Goal: Task Accomplishment & Management: Complete application form

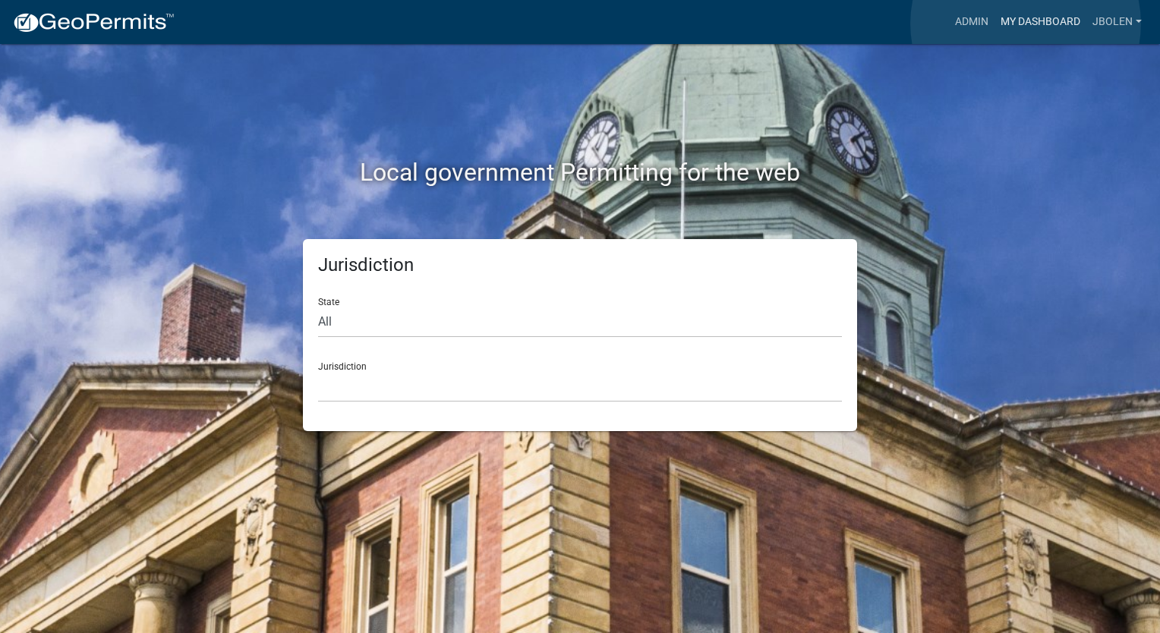
click at [1026, 24] on link "My Dashboard" at bounding box center [1041, 22] width 92 height 29
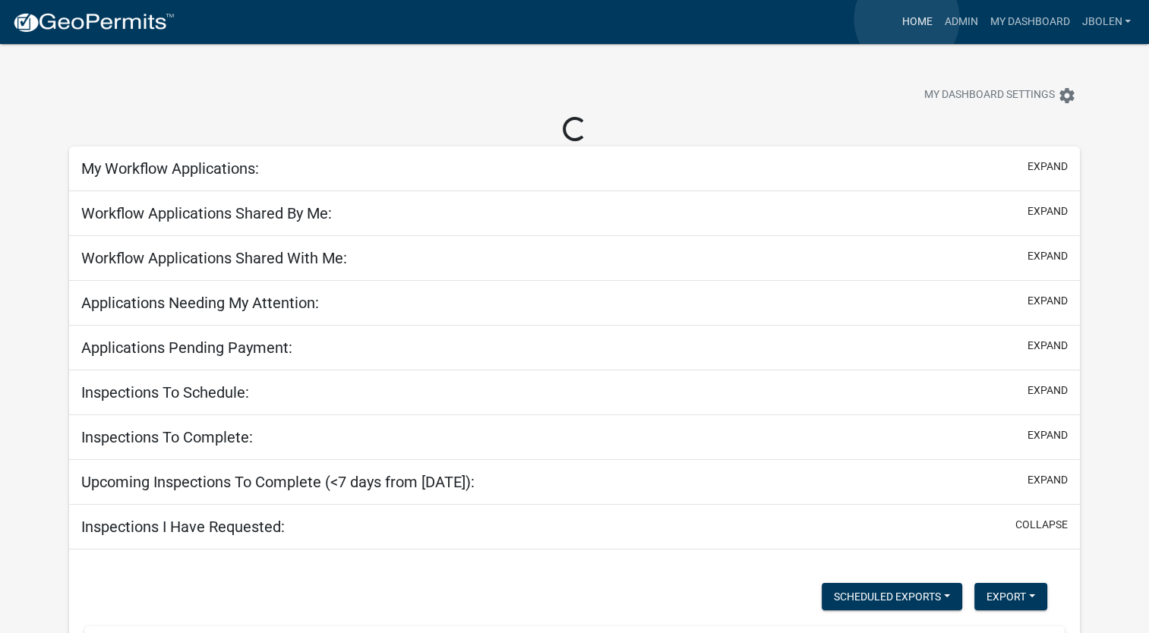
click at [907, 19] on link "Home" at bounding box center [916, 22] width 43 height 29
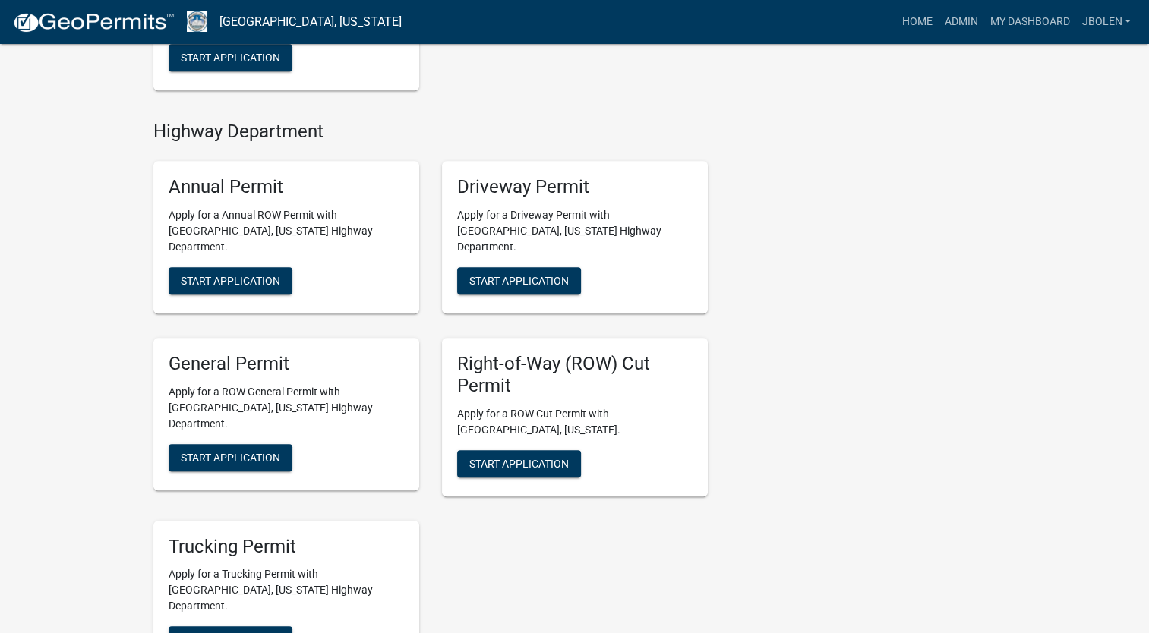
scroll to position [835, 0]
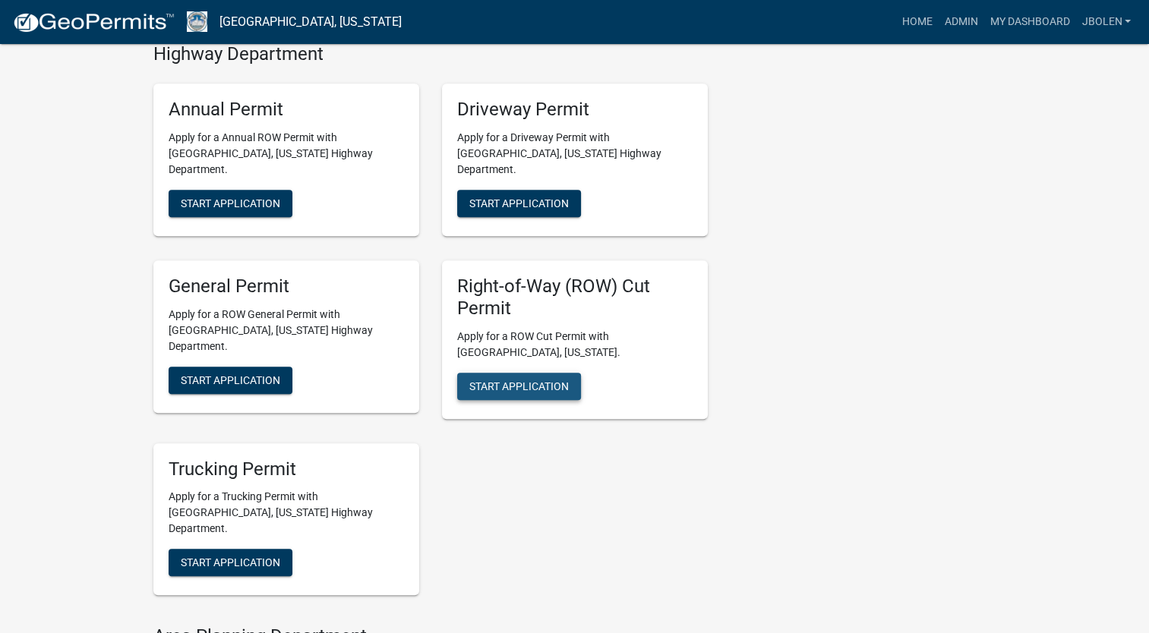
click at [554, 373] on button "Start Application" at bounding box center [519, 386] width 124 height 27
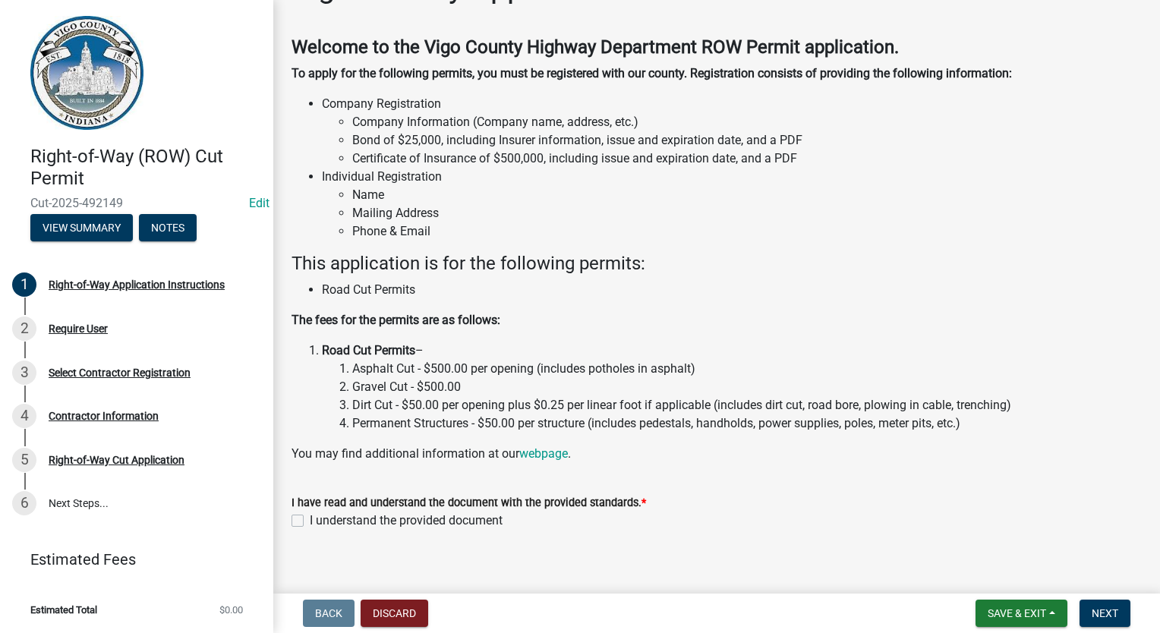
scroll to position [63, 0]
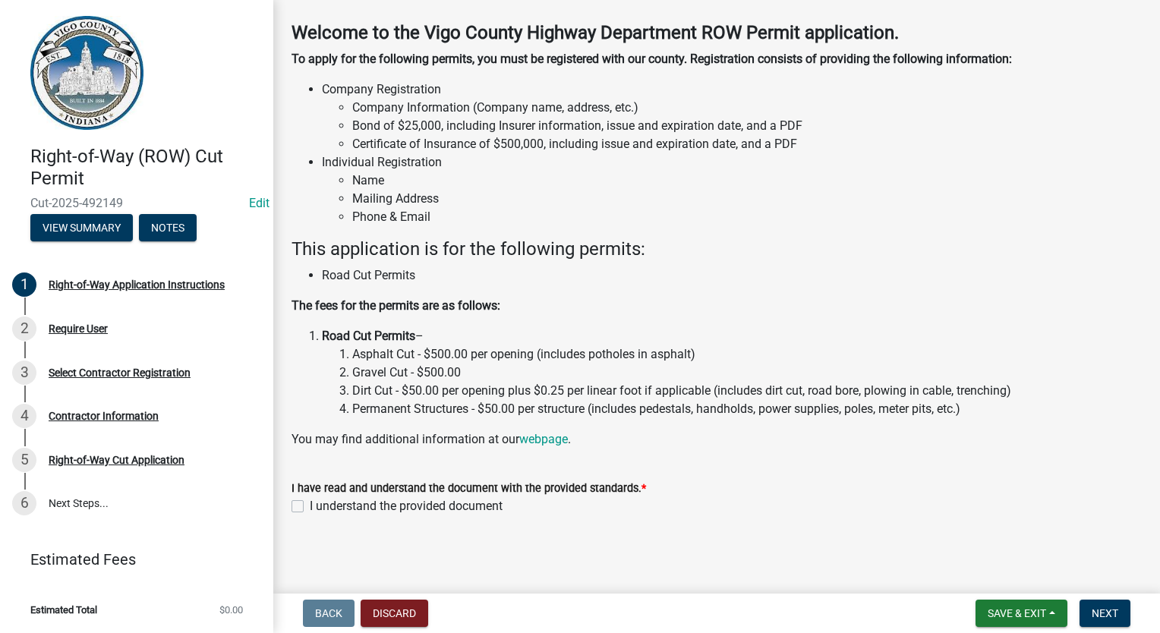
click at [310, 500] on label "I understand the provided document" at bounding box center [406, 506] width 193 height 18
click at [310, 500] on input "I understand the provided document" at bounding box center [315, 502] width 10 height 10
checkbox input "true"
click at [1094, 610] on span "Next" at bounding box center [1105, 614] width 27 height 12
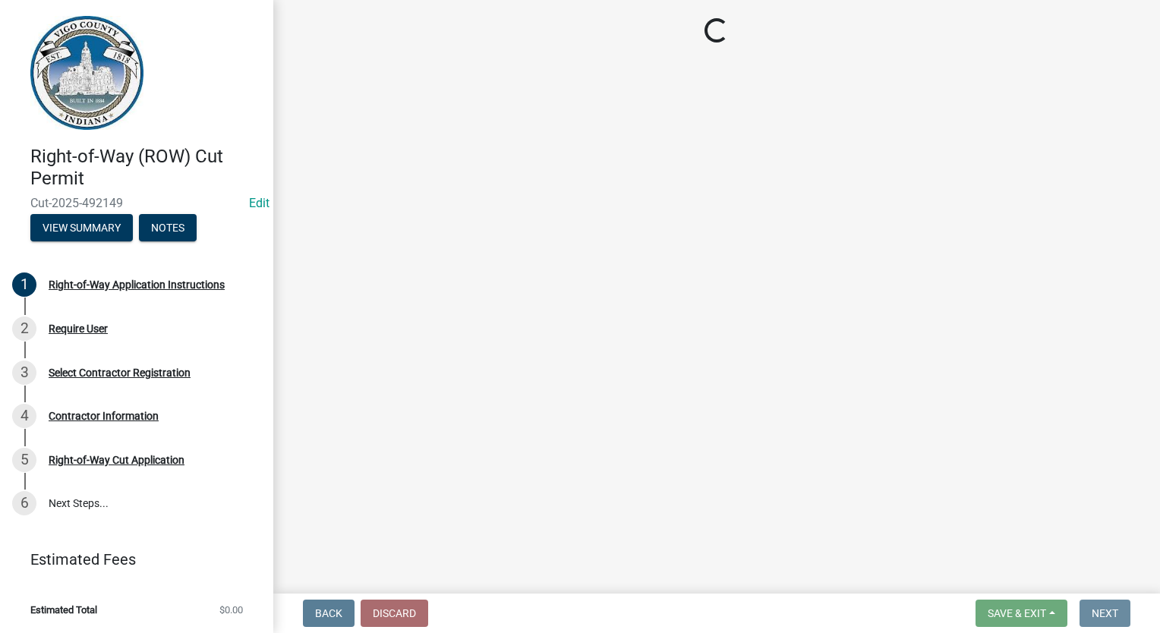
scroll to position [0, 0]
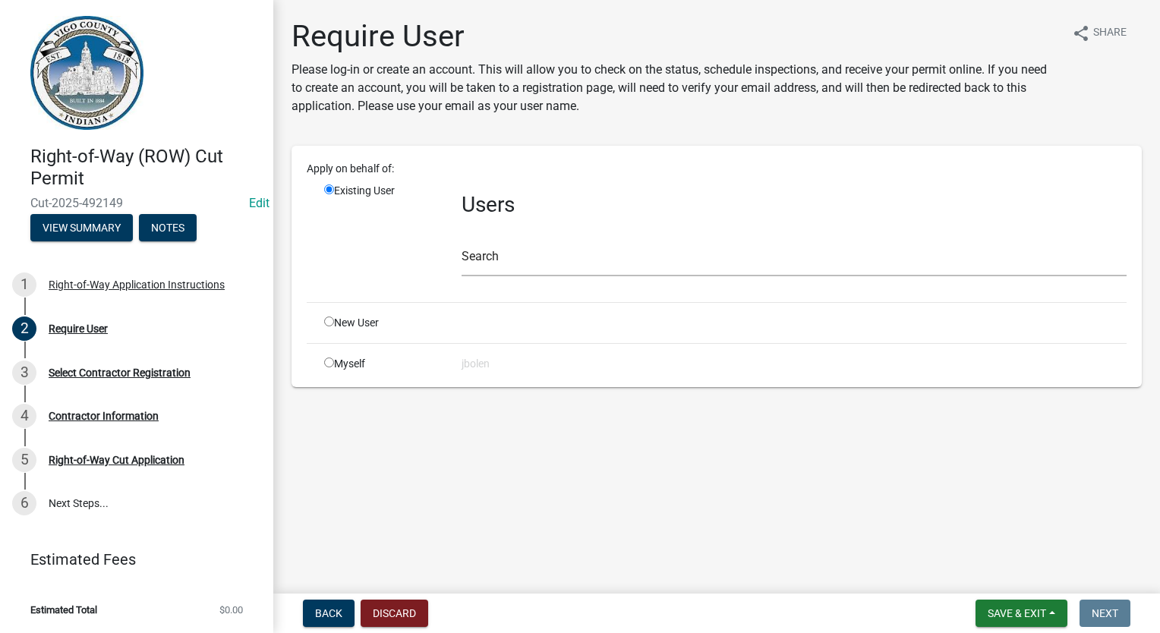
click at [327, 360] on input "radio" at bounding box center [329, 363] width 10 height 10
radio input "true"
radio input "false"
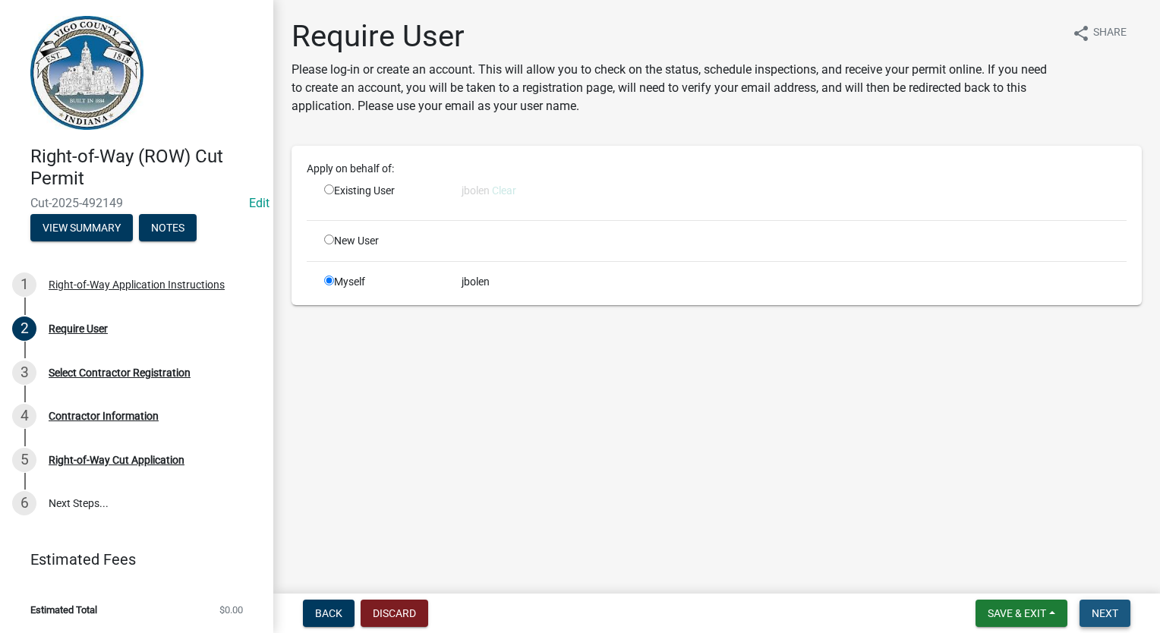
click at [1113, 613] on span "Next" at bounding box center [1105, 614] width 27 height 12
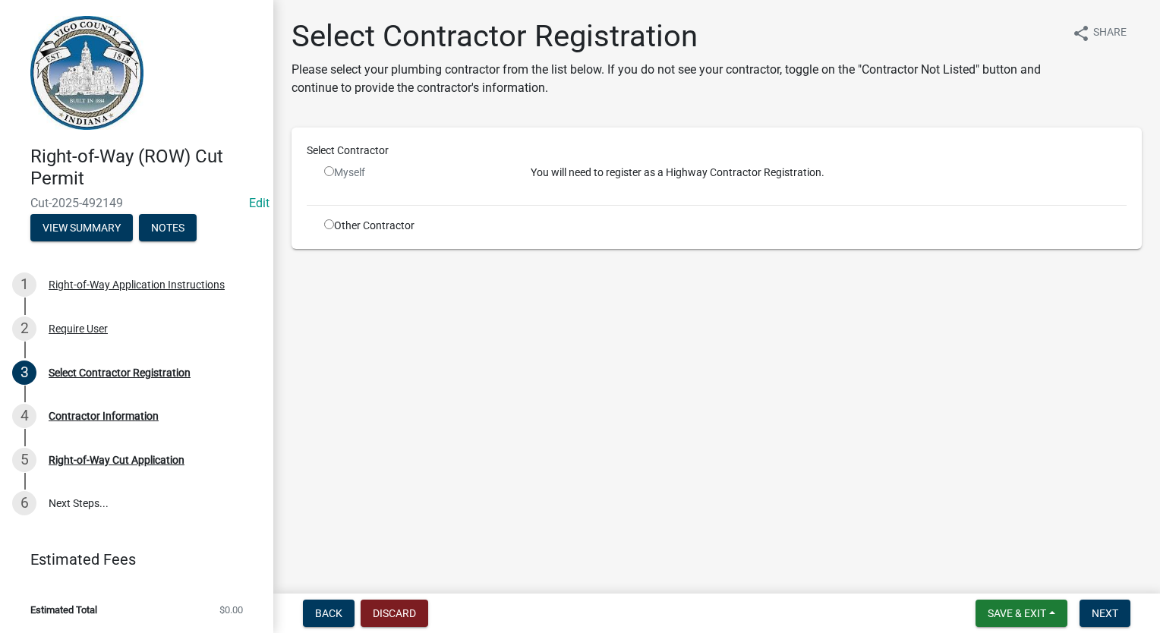
click at [327, 229] on input "radio" at bounding box center [329, 224] width 10 height 10
radio input "true"
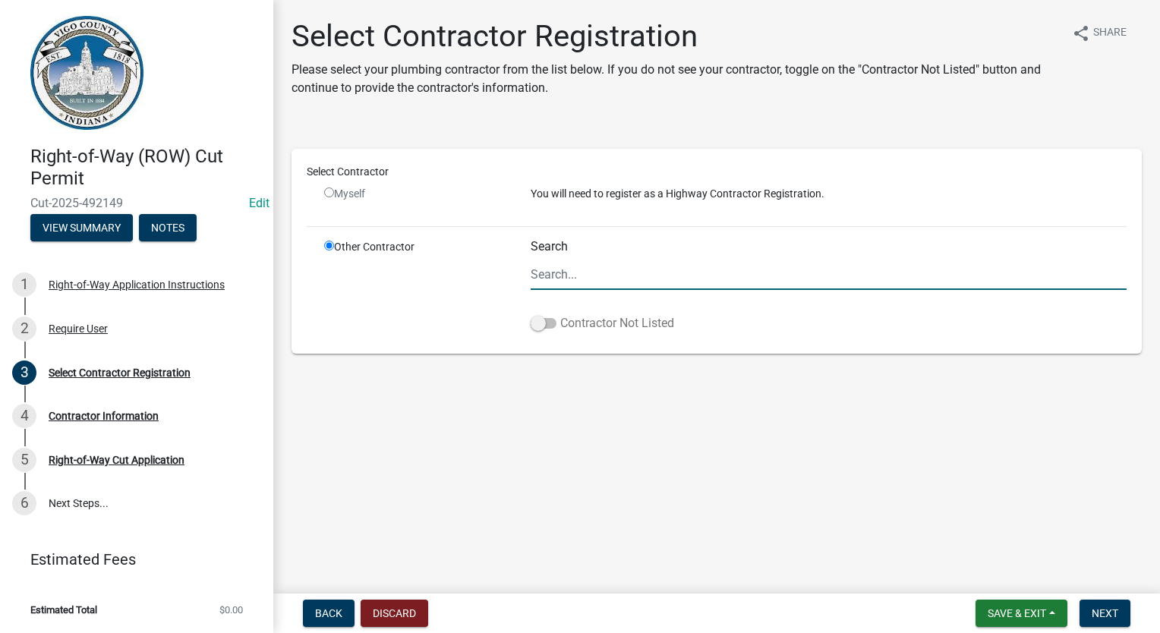
click at [532, 323] on span at bounding box center [544, 323] width 26 height 11
click at [560, 314] on input "Contractor Not Listed" at bounding box center [560, 314] width 0 height 0
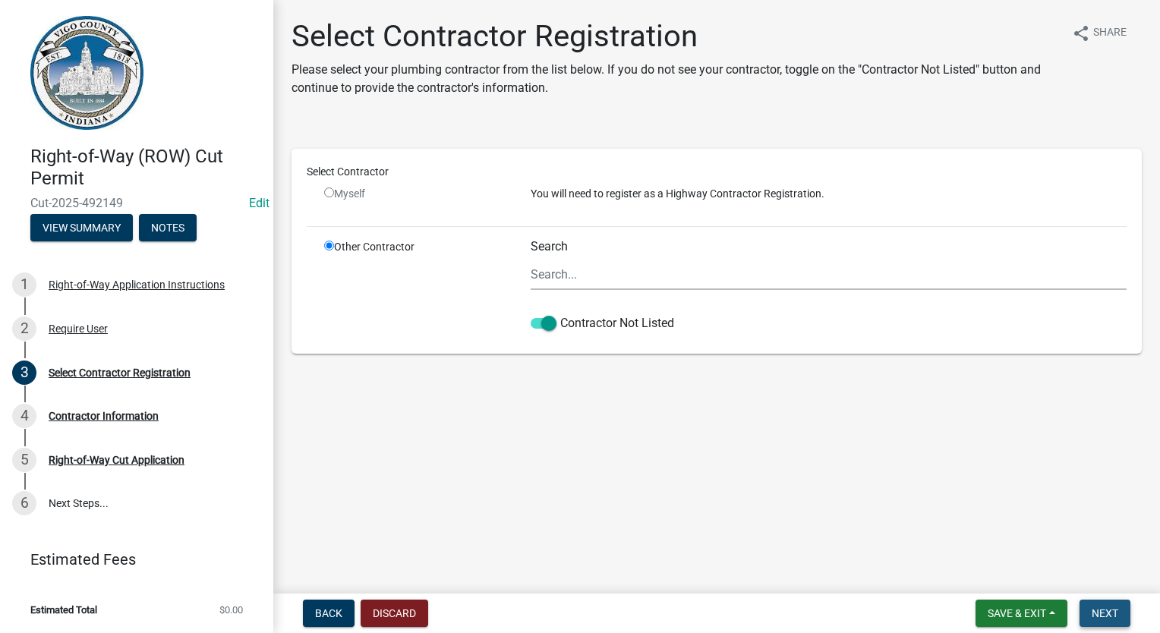
click at [1106, 611] on span "Next" at bounding box center [1105, 614] width 27 height 12
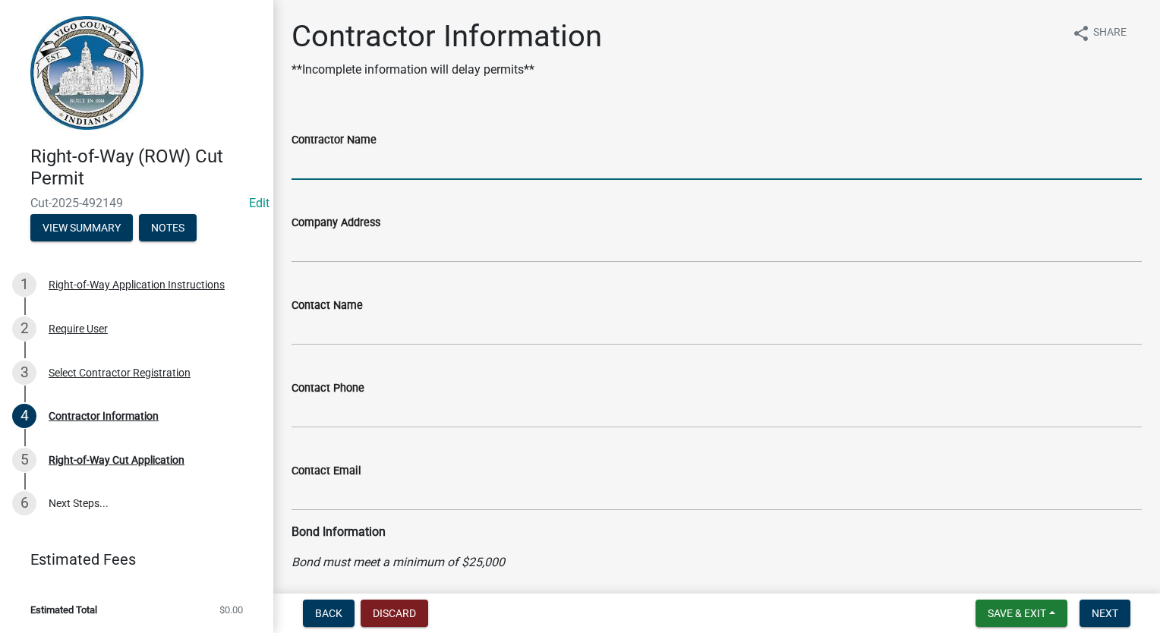
click at [313, 165] on input "Contractor Name" at bounding box center [717, 164] width 851 height 31
type input "FRONTIER COMMUNICATIONS"
click at [1116, 615] on span "Next" at bounding box center [1105, 614] width 27 height 12
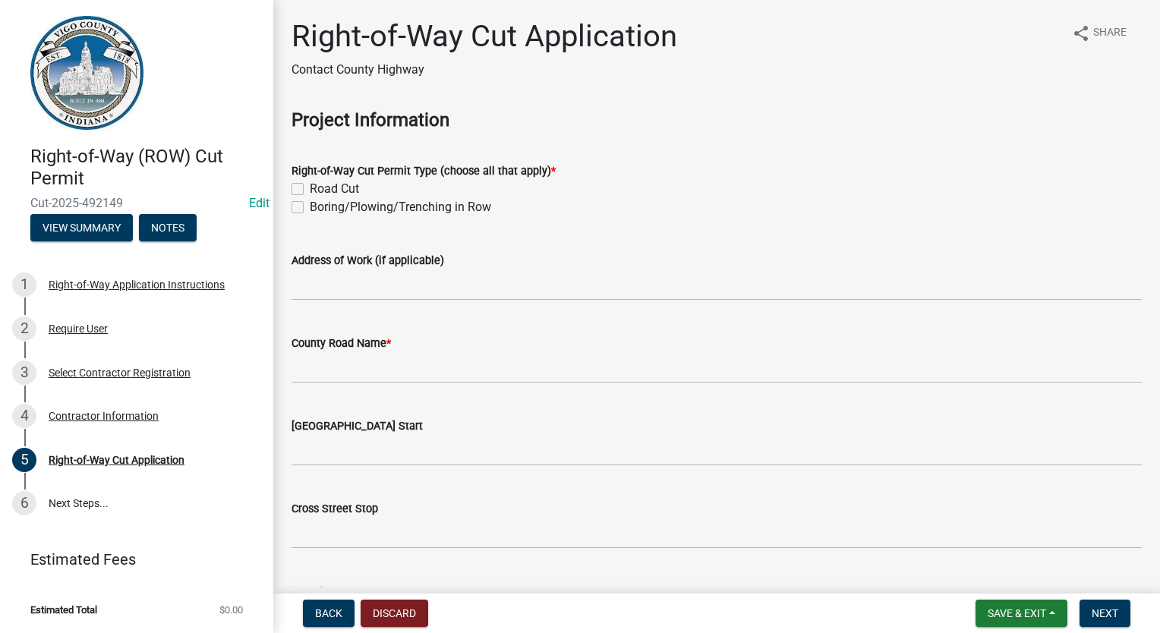
click at [310, 200] on label "Boring/Plowing/Trenching in Row" at bounding box center [400, 207] width 181 height 18
click at [310, 200] on input "Boring/Plowing/Trenching in Row" at bounding box center [315, 203] width 10 height 10
checkbox input "true"
checkbox input "false"
checkbox input "true"
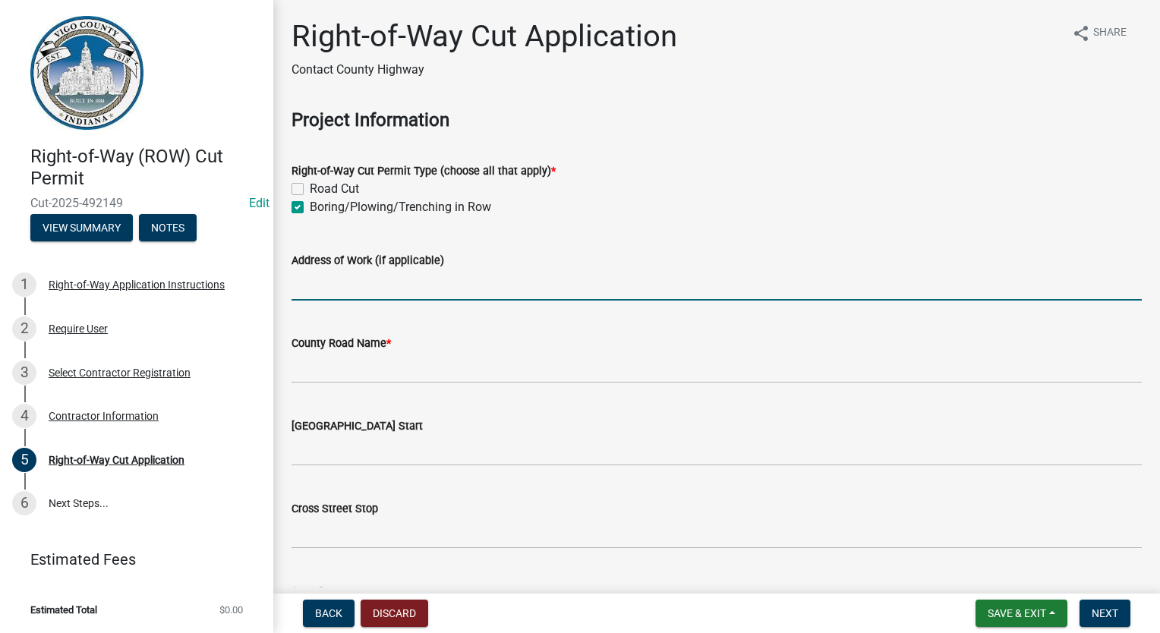
click at [313, 289] on input "Address of Work (if applicable)" at bounding box center [717, 285] width 851 height 31
type input "e"
type input "R"
type input "E STEELTON"
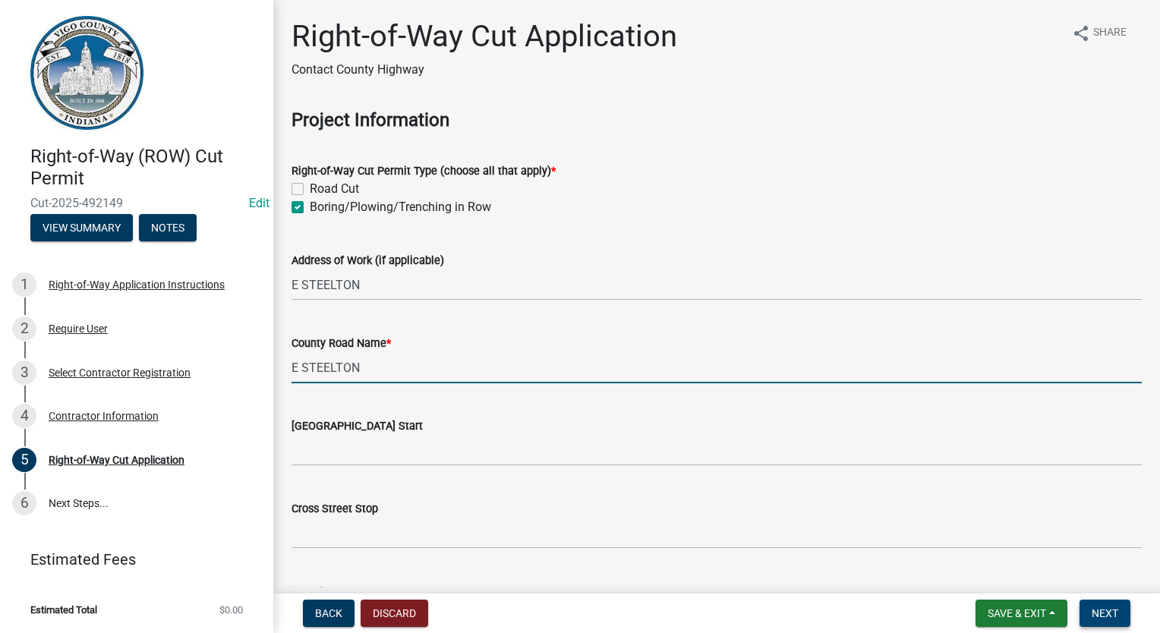
type input "E STEELTON"
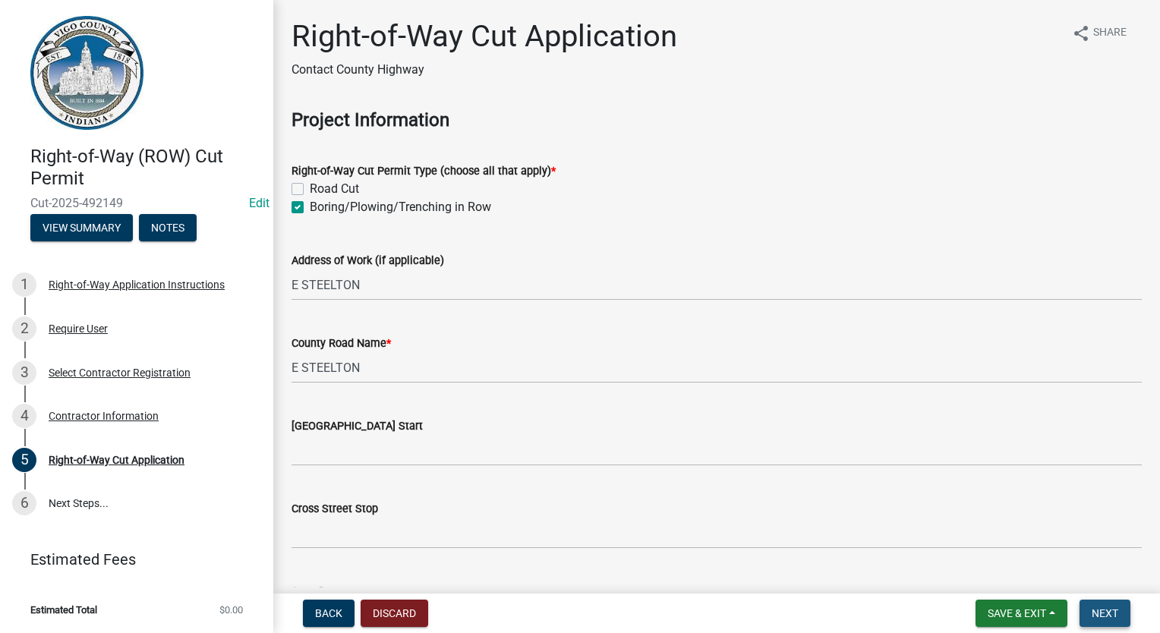
click at [1103, 613] on span "Next" at bounding box center [1105, 614] width 27 height 12
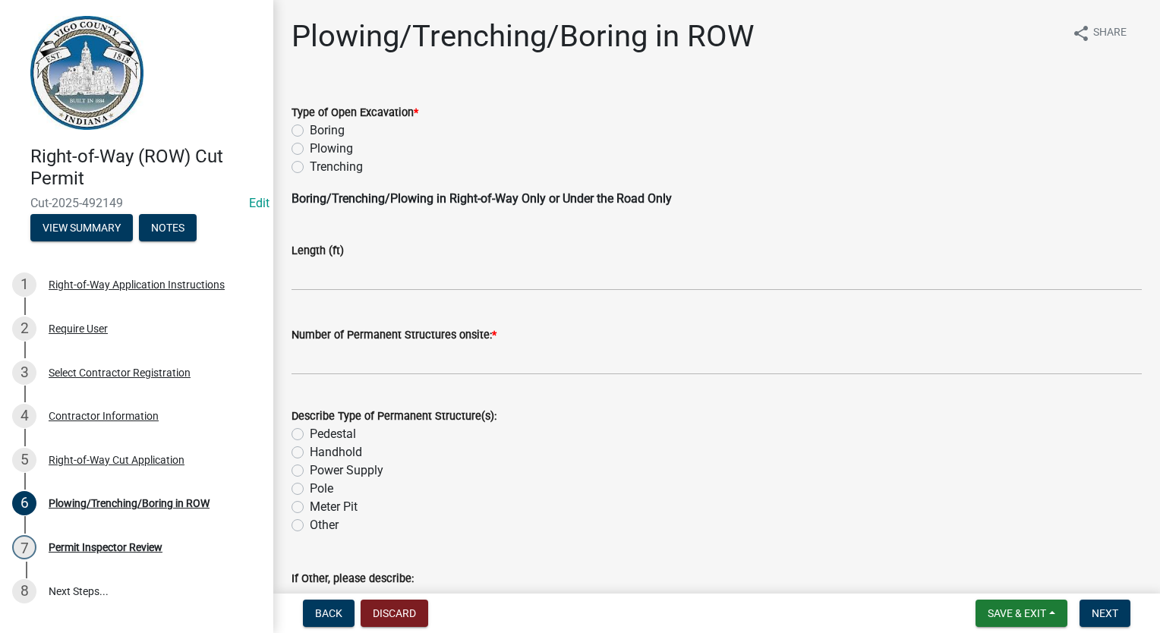
click at [310, 134] on label "Boring" at bounding box center [327, 131] width 35 height 18
click at [310, 131] on input "Boring" at bounding box center [315, 127] width 10 height 10
radio input "true"
click at [358, 284] on input "text" at bounding box center [717, 275] width 851 height 31
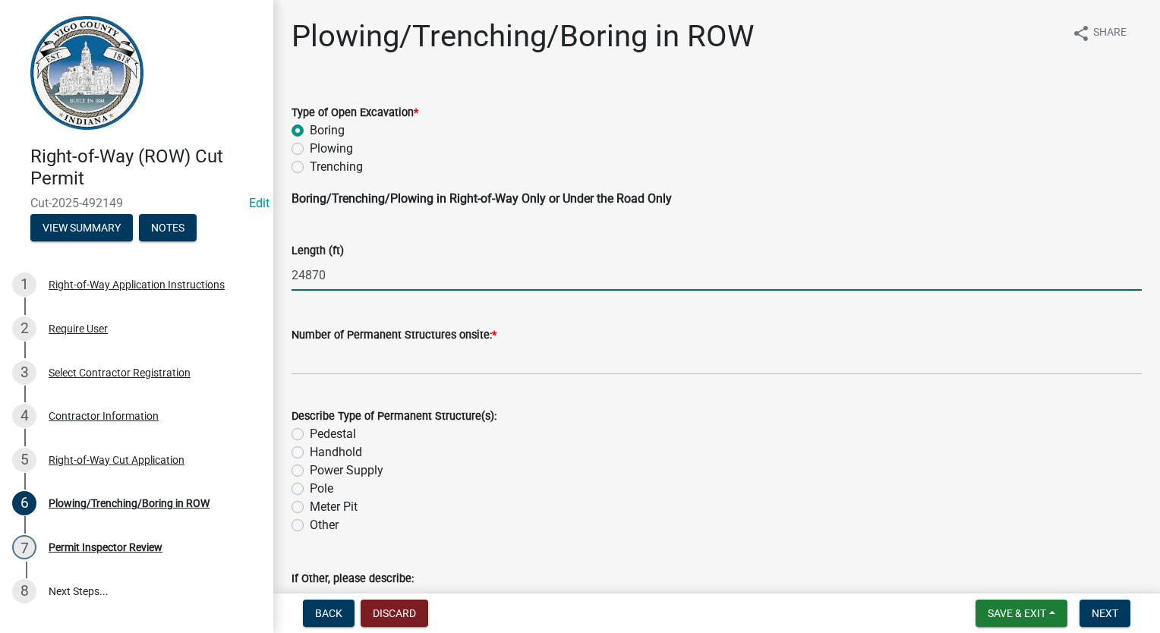
type input "24870"
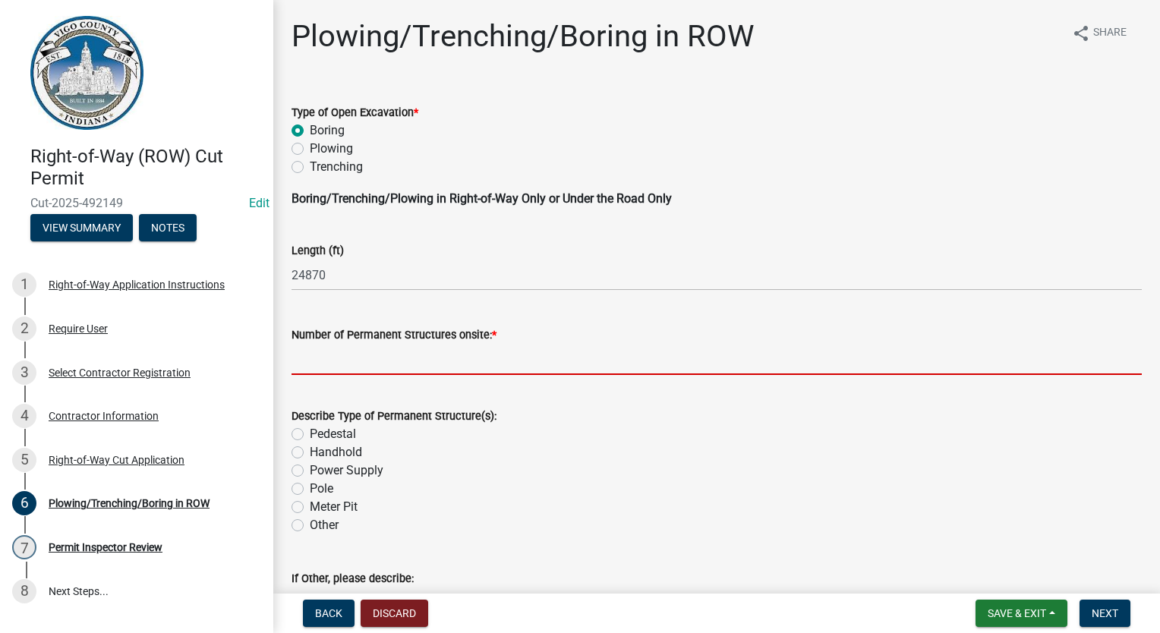
click at [342, 357] on input "text" at bounding box center [717, 359] width 851 height 31
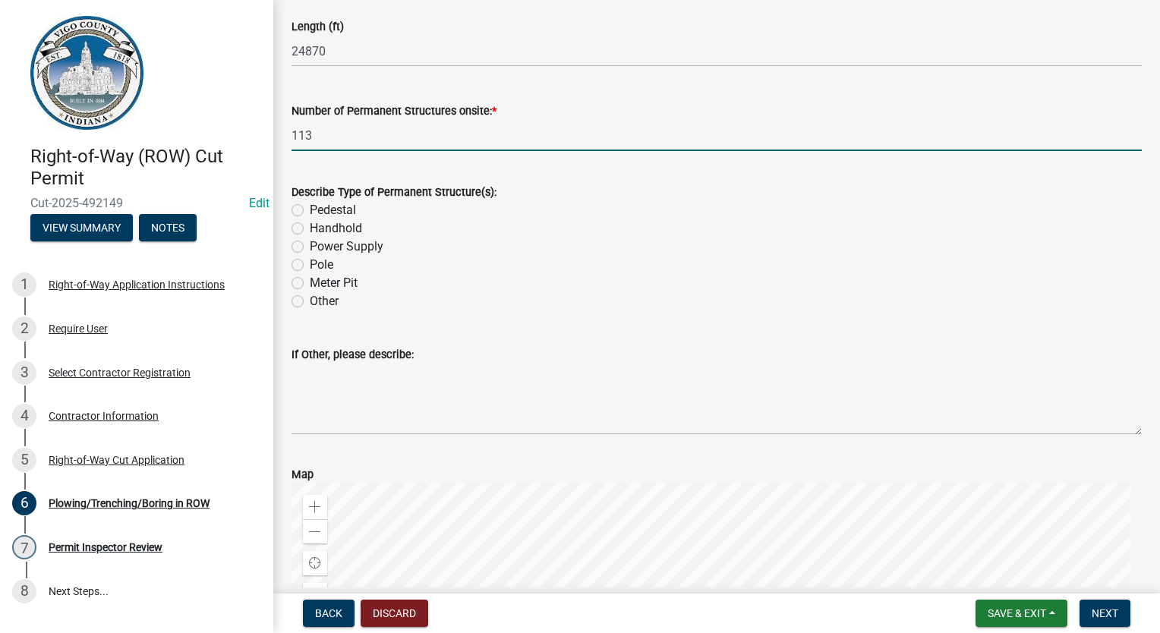
scroll to position [228, 0]
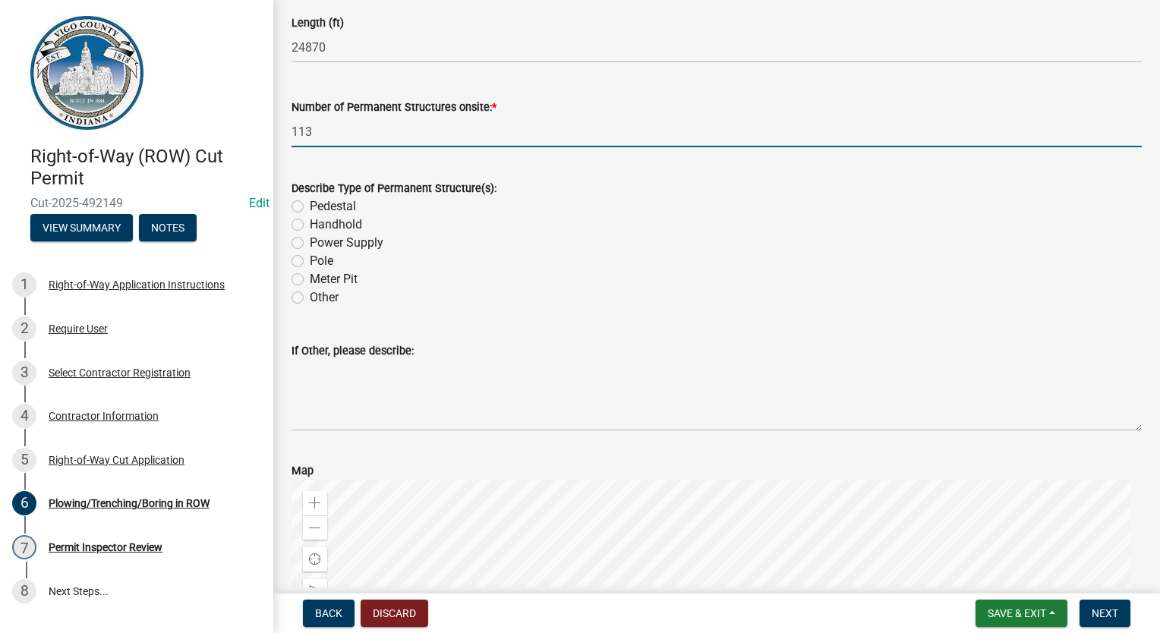
type input "113"
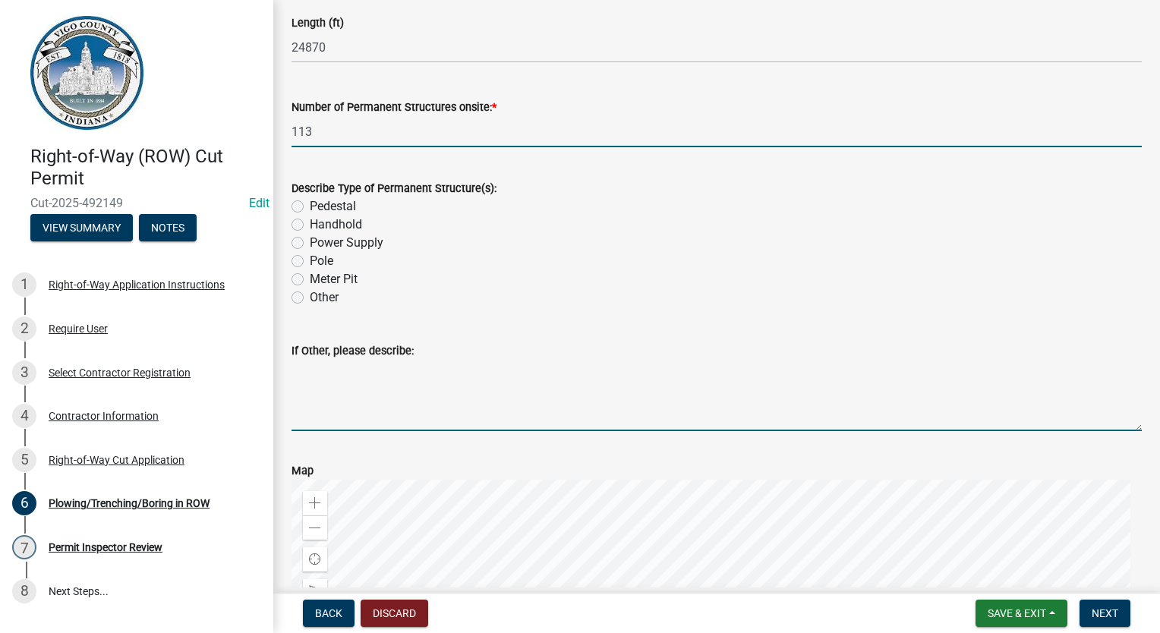
click at [349, 386] on textarea "If Other, please describe:" at bounding box center [717, 395] width 851 height 71
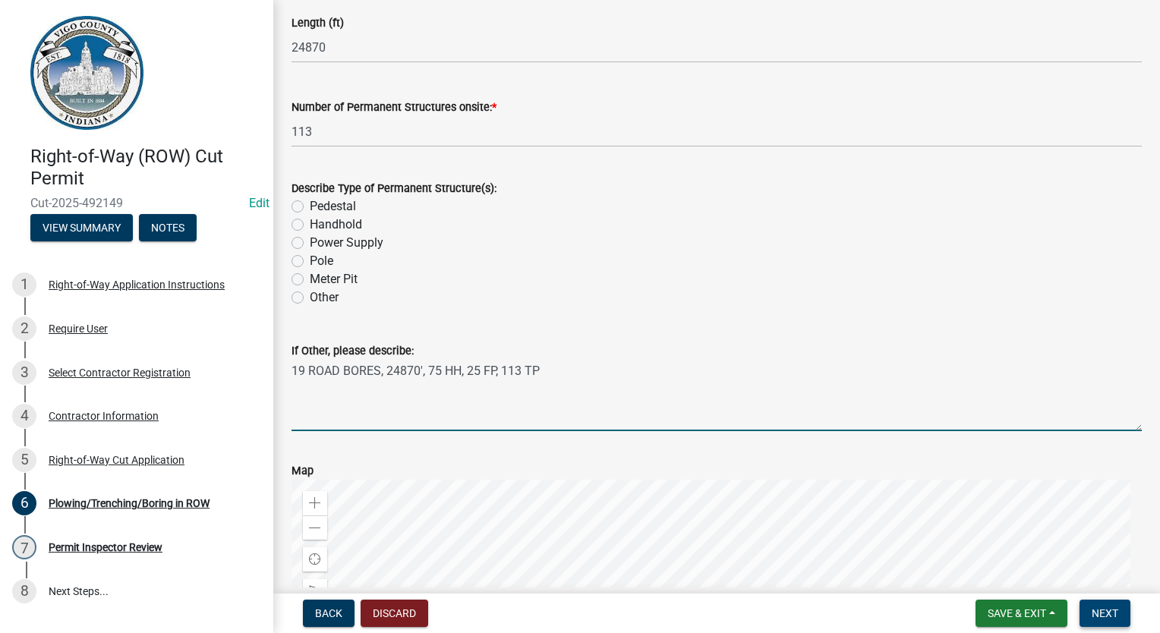
type textarea "19 ROAD BORES, 24870', 75 HH, 25 FP, 113 TP"
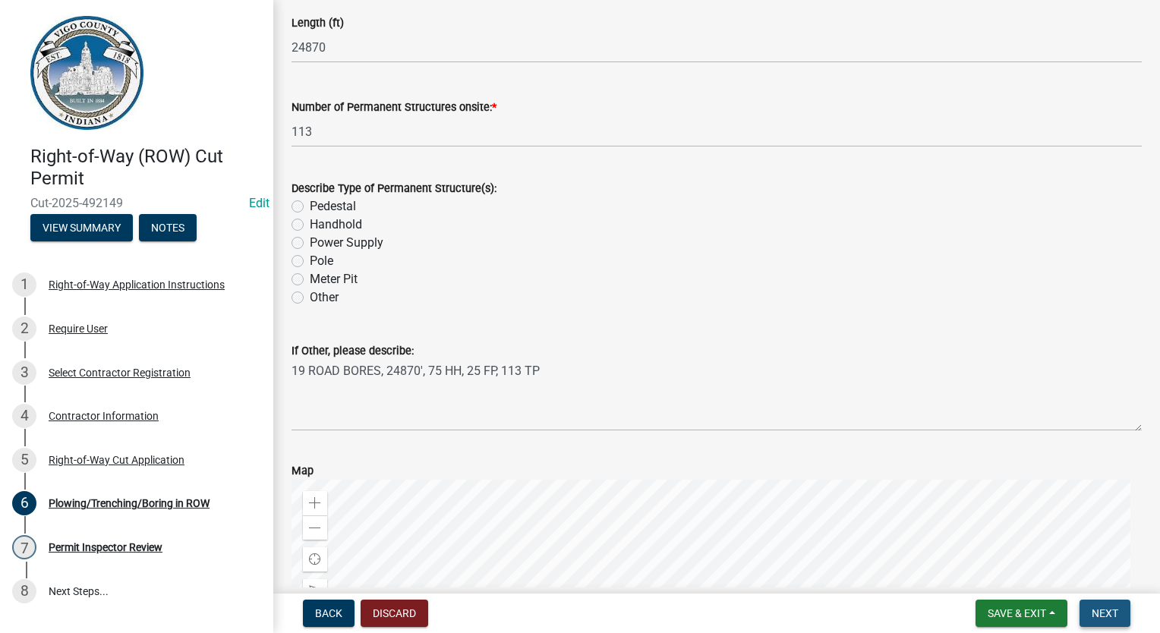
click at [1103, 610] on span "Next" at bounding box center [1105, 614] width 27 height 12
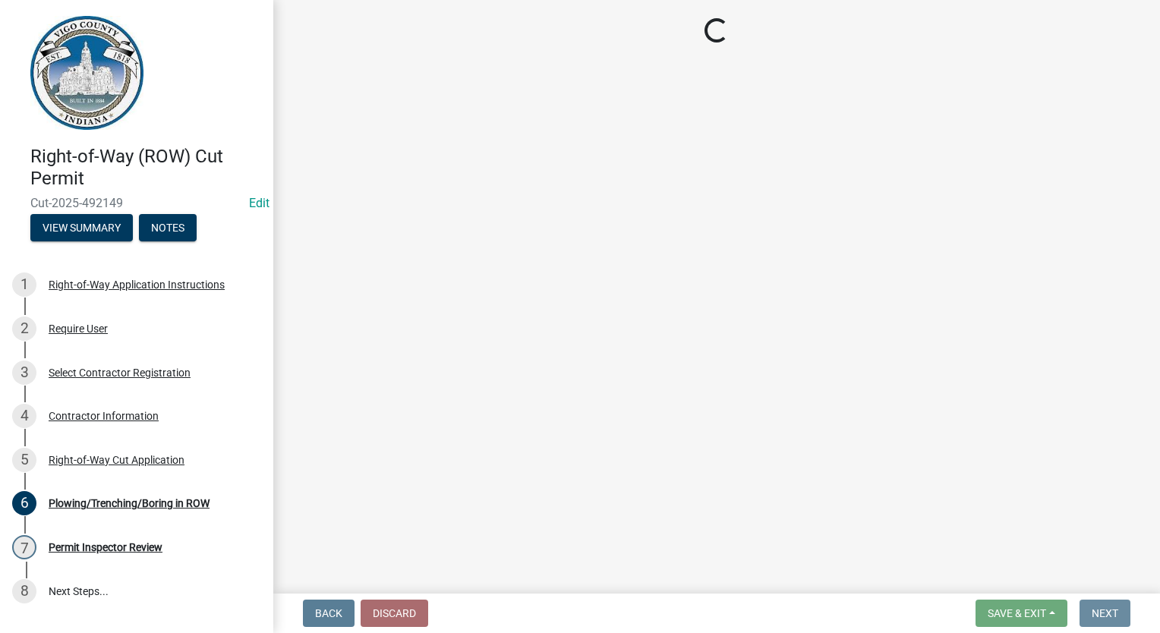
scroll to position [0, 0]
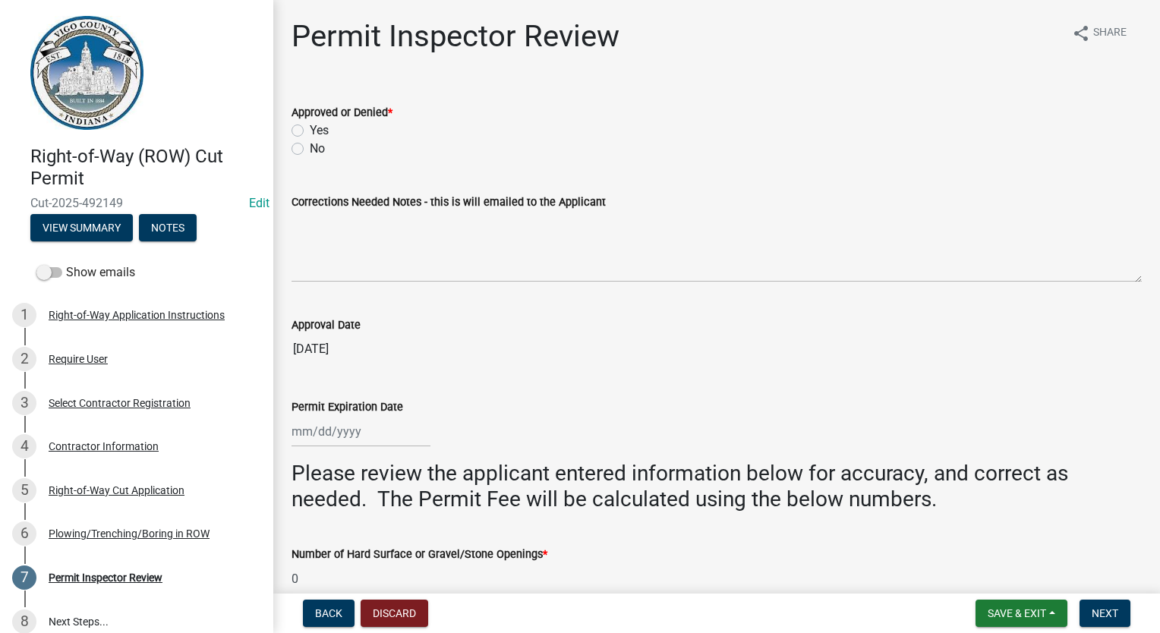
click at [310, 128] on label "Yes" at bounding box center [319, 131] width 19 height 18
click at [310, 128] on input "Yes" at bounding box center [315, 127] width 10 height 10
radio input "true"
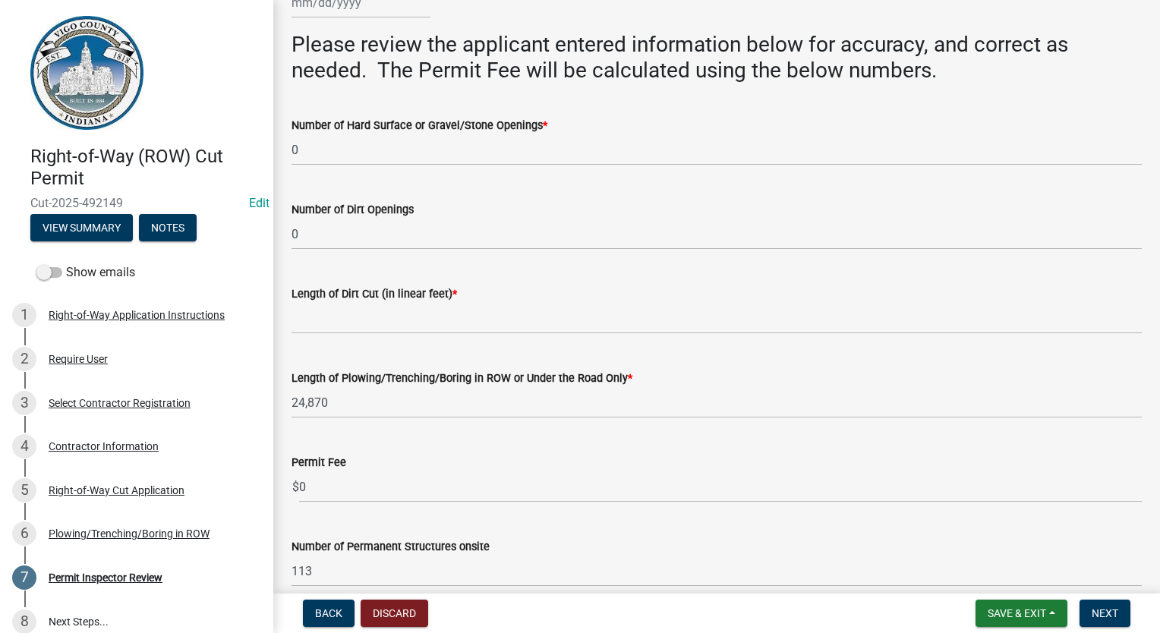
scroll to position [429, 0]
click at [304, 334] on wm-data-entity-input "Length of Dirt Cut (in linear feet) *" at bounding box center [717, 306] width 851 height 84
click at [311, 327] on input "Length of Dirt Cut (in linear feet) *" at bounding box center [717, 318] width 851 height 31
type input "0"
select select "10"
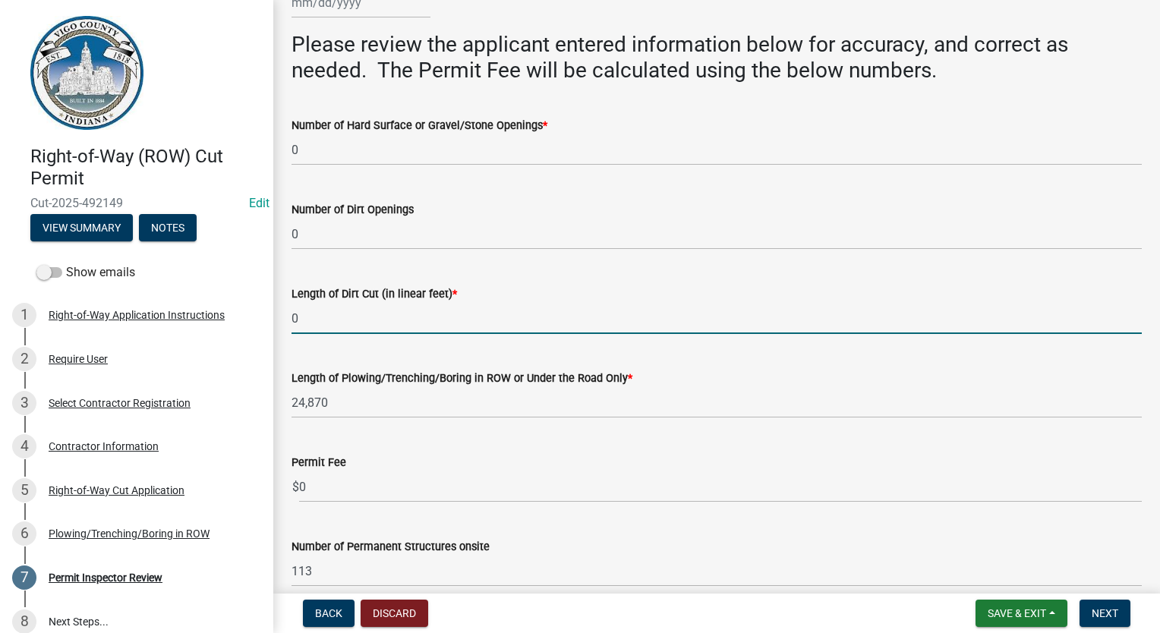
select select "2025"
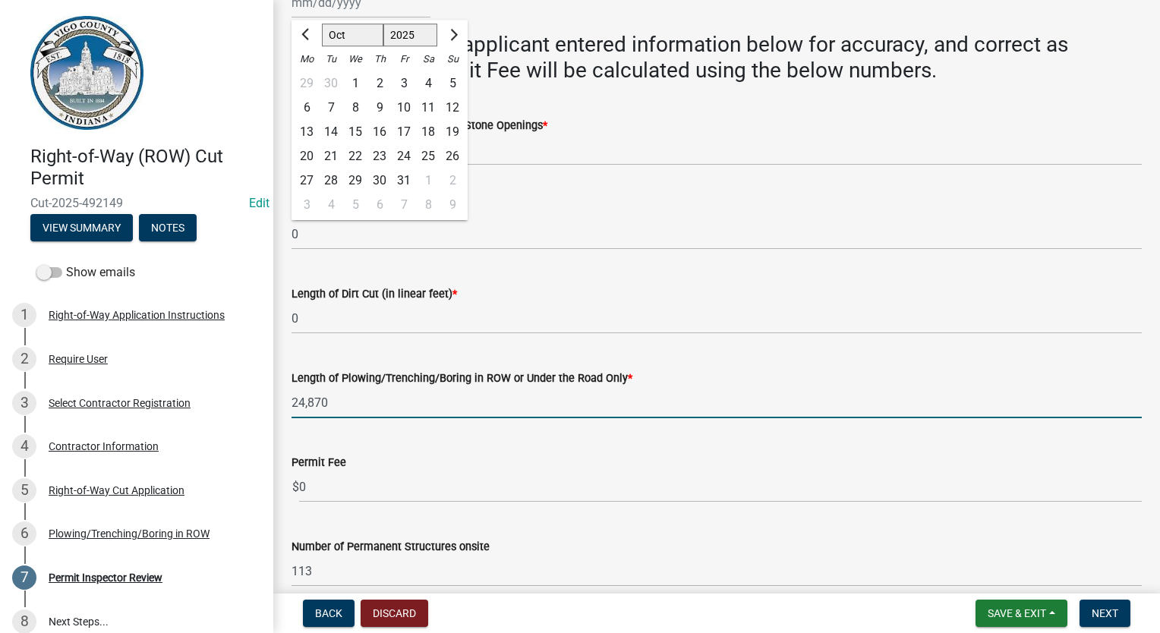
click at [358, 406] on input "24,870" at bounding box center [717, 402] width 851 height 31
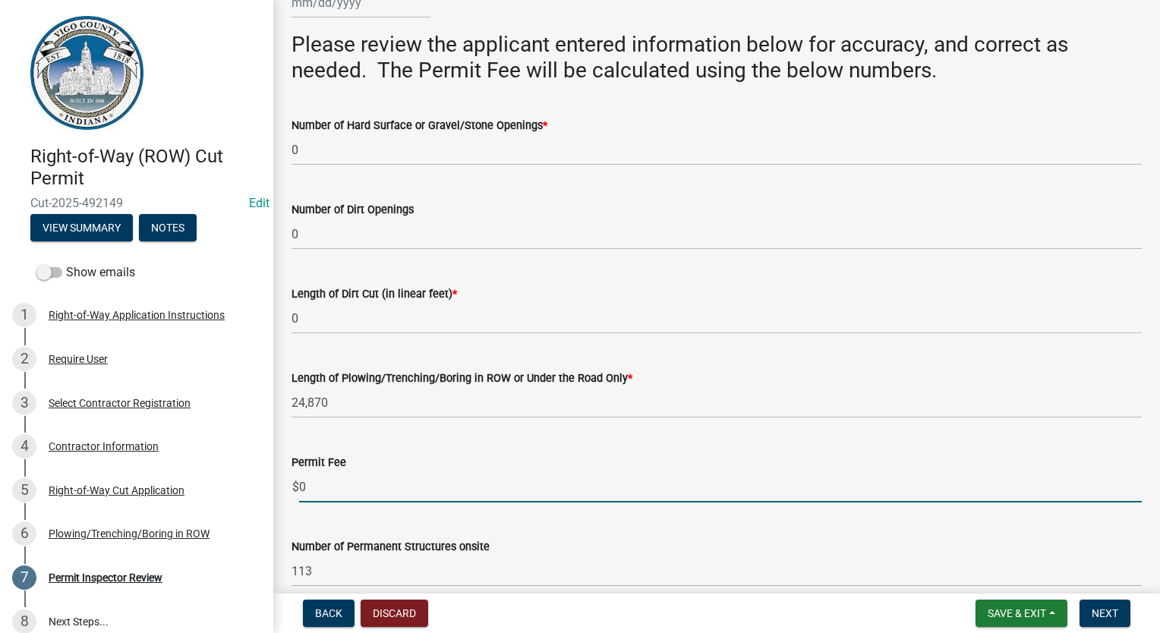
click at [340, 476] on input "0" at bounding box center [720, 487] width 843 height 31
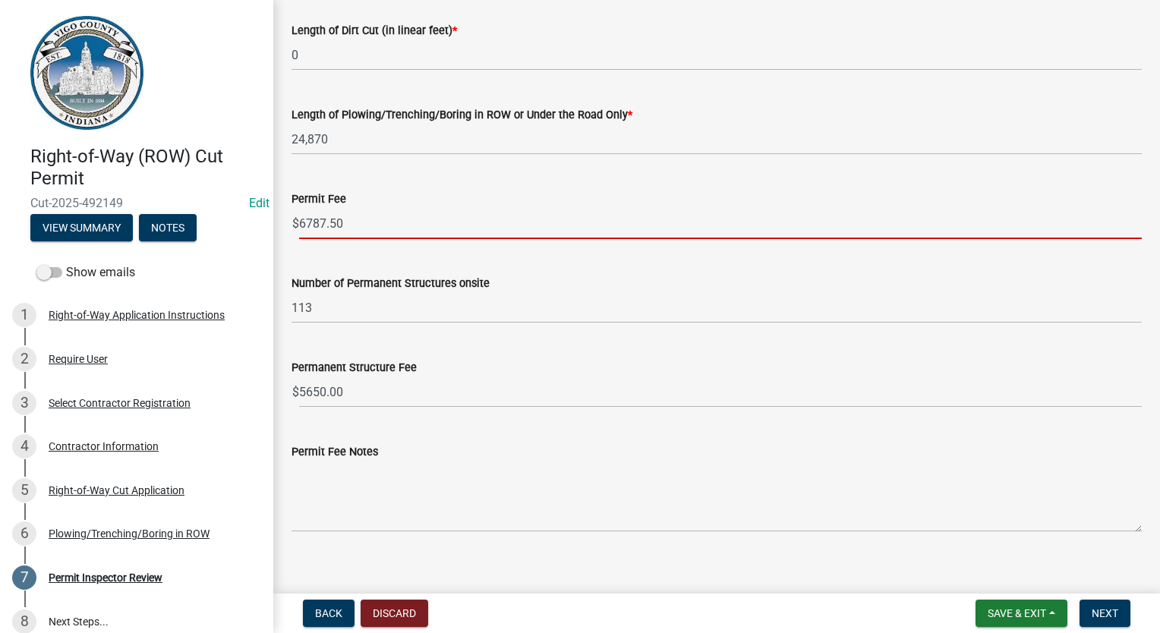
scroll to position [708, 0]
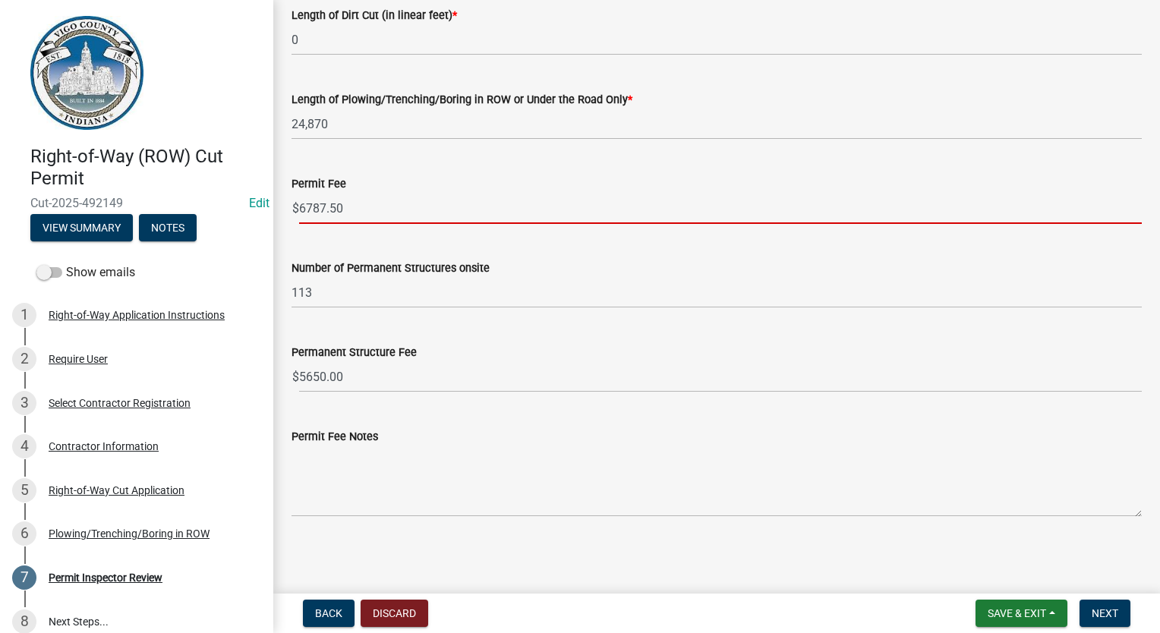
type input "6787.50"
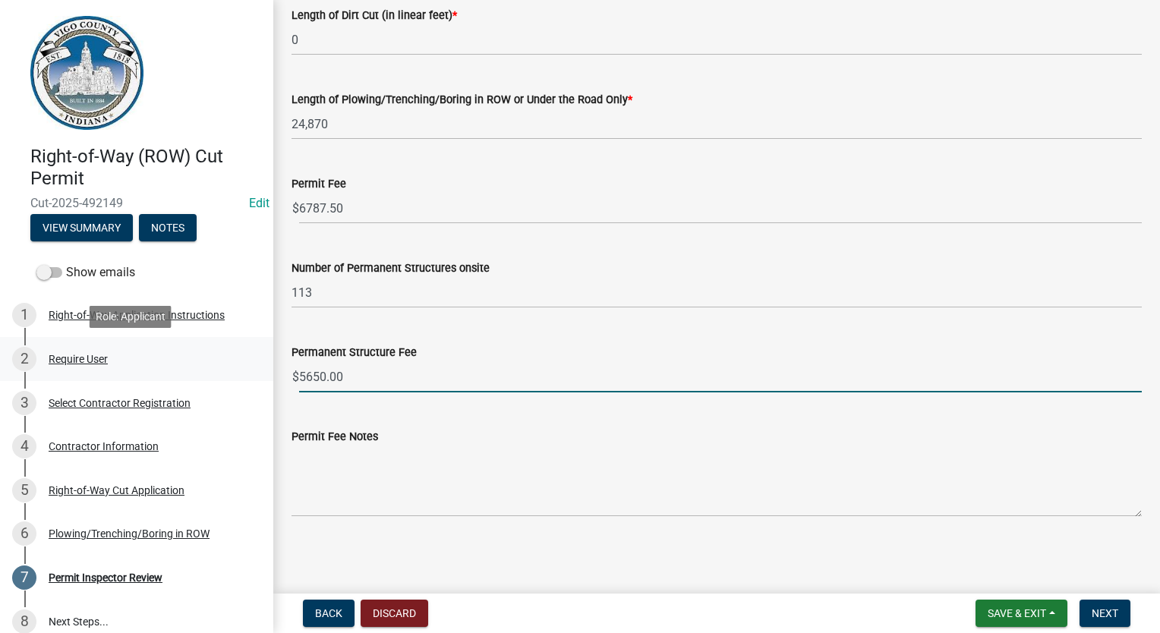
drag, startPoint x: 377, startPoint y: 372, endPoint x: 251, endPoint y: 353, distance: 127.5
click at [251, 353] on div "Right-of-Way (ROW) Cut Permit Cut-2025-492149 Edit View Summary Notes Show emai…" at bounding box center [580, 316] width 1160 height 633
type input "3390"
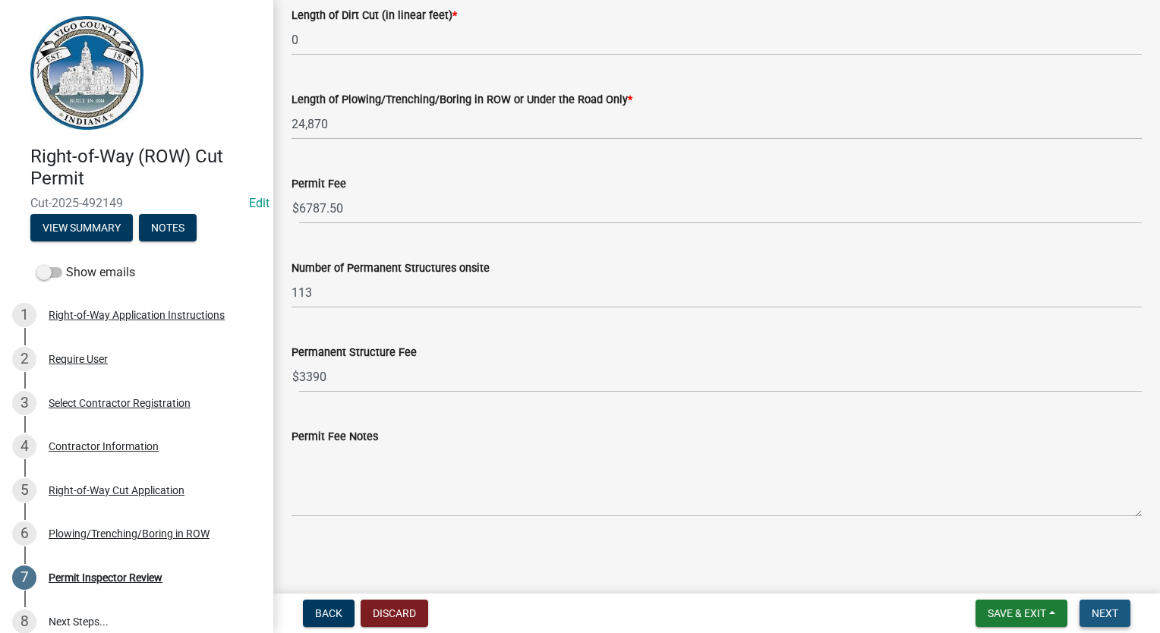
click at [1094, 615] on span "Next" at bounding box center [1105, 614] width 27 height 12
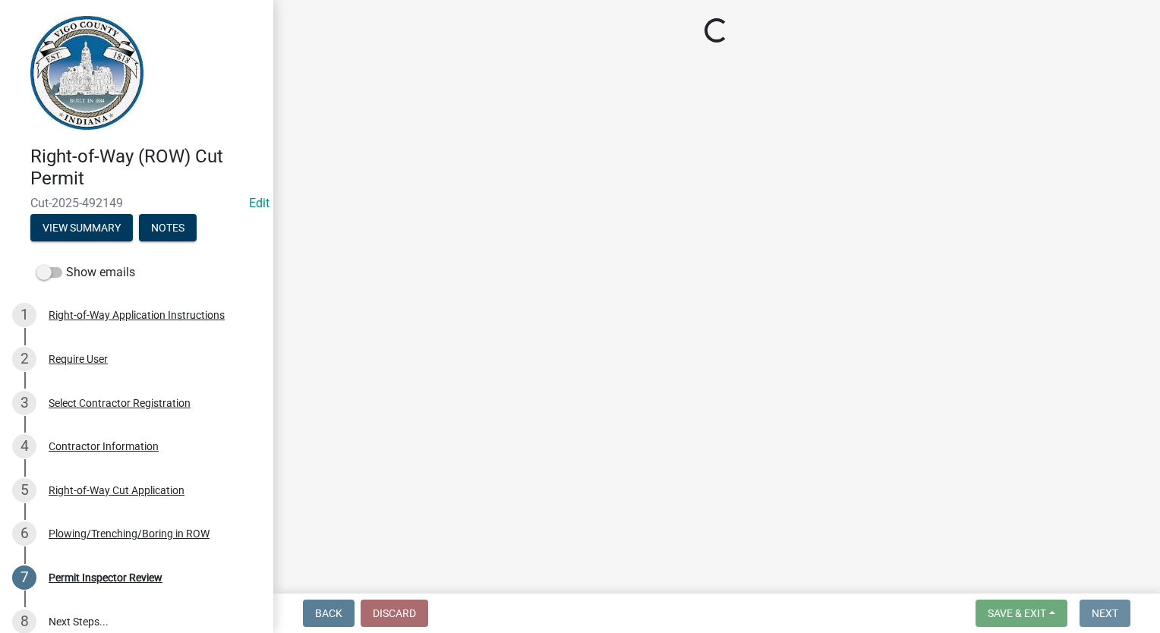
scroll to position [0, 0]
select select "3: 3"
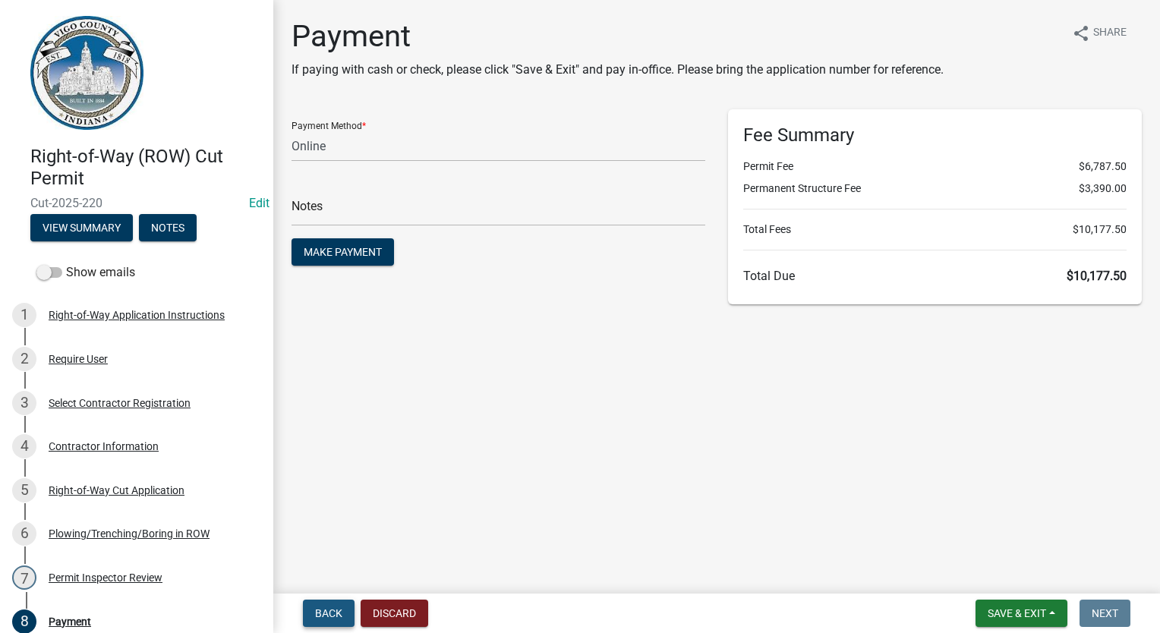
click at [313, 618] on button "Back" at bounding box center [329, 613] width 52 height 27
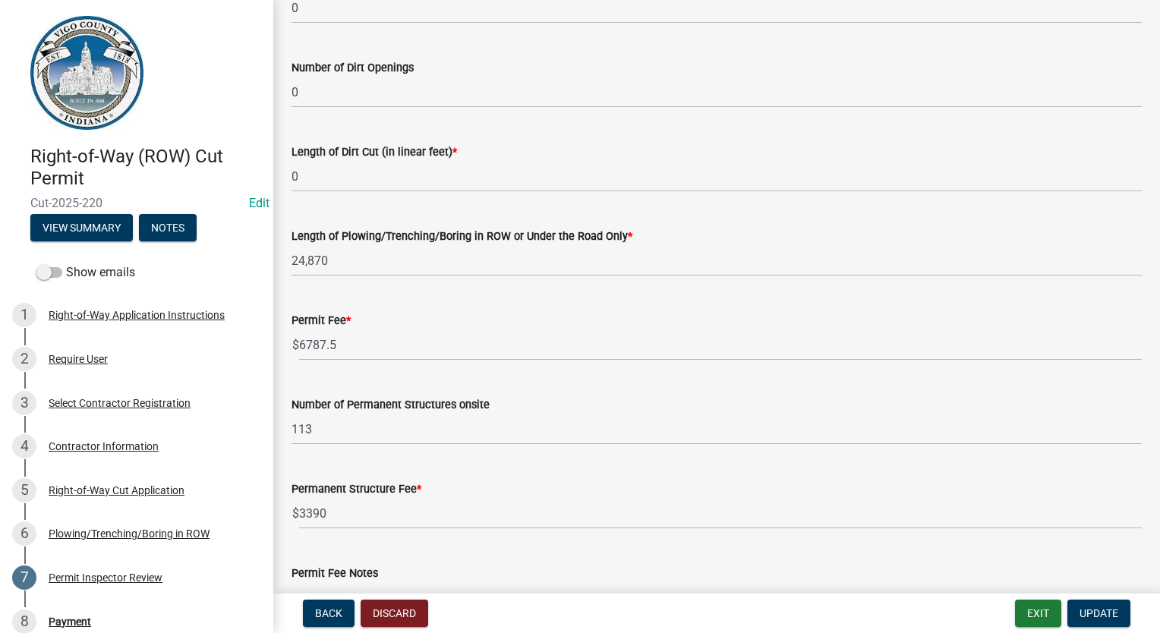
scroll to position [608, 0]
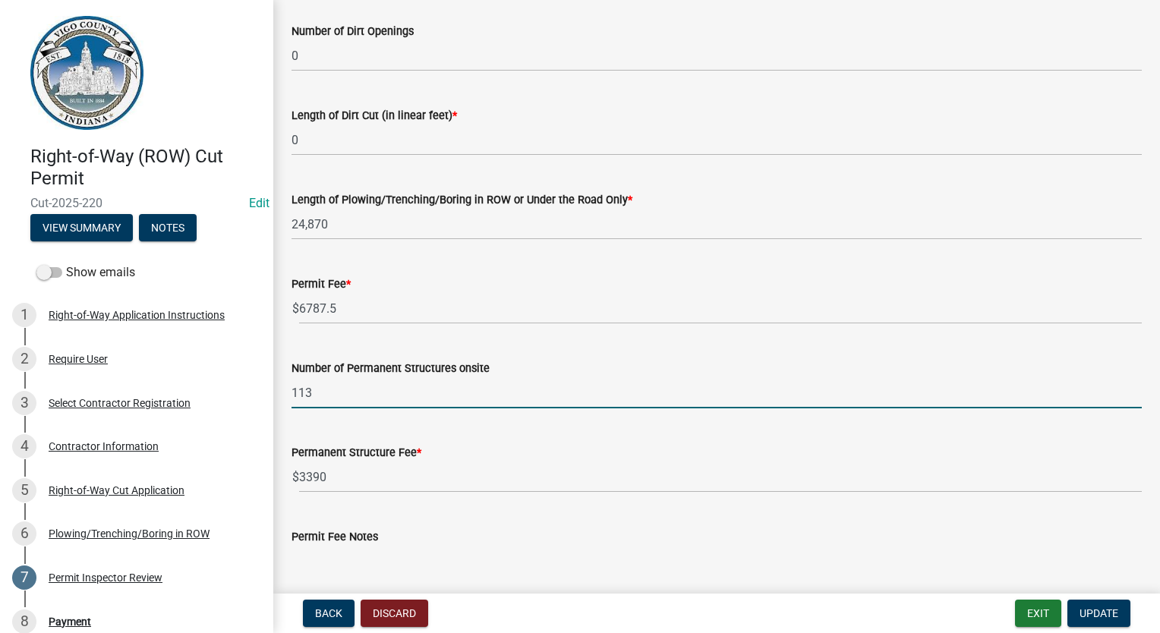
drag, startPoint x: 298, startPoint y: 393, endPoint x: 278, endPoint y: 394, distance: 20.5
click at [278, 394] on div "Permit Inspector Review share Share Approved or Denied * Yes No If denied, plea…" at bounding box center [716, 27] width 887 height 1233
type input "213"
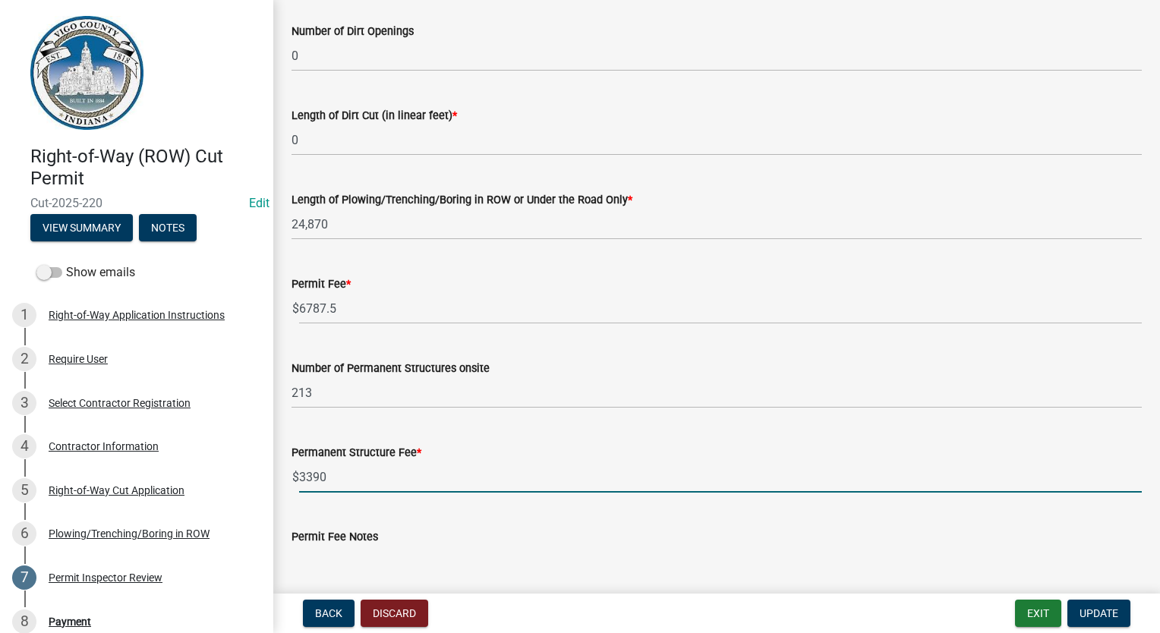
drag, startPoint x: 357, startPoint y: 482, endPoint x: 293, endPoint y: 470, distance: 64.9
click at [301, 487] on input "3390" at bounding box center [720, 477] width 843 height 31
type input "6390"
click at [1109, 611] on span "Update" at bounding box center [1099, 614] width 39 height 12
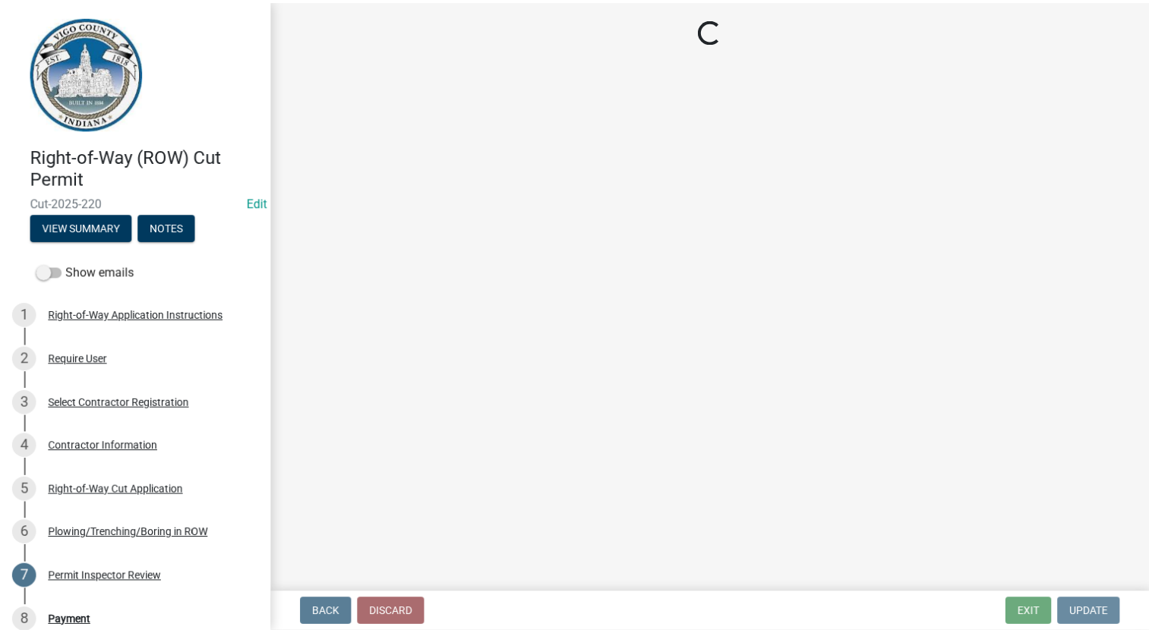
scroll to position [0, 0]
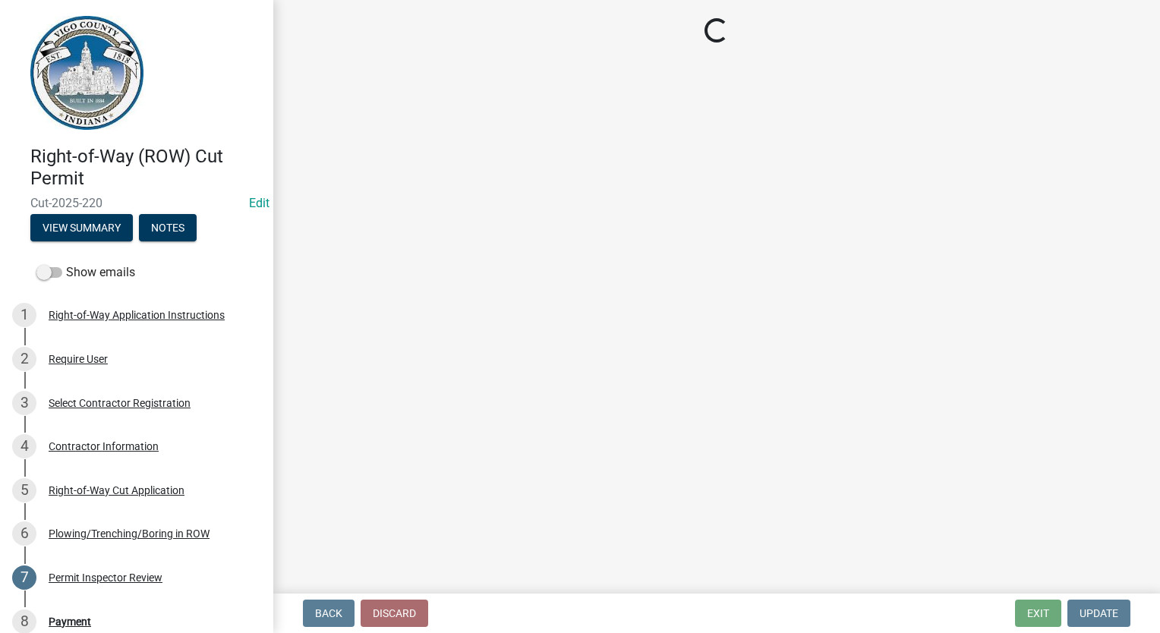
select select "3: 3"
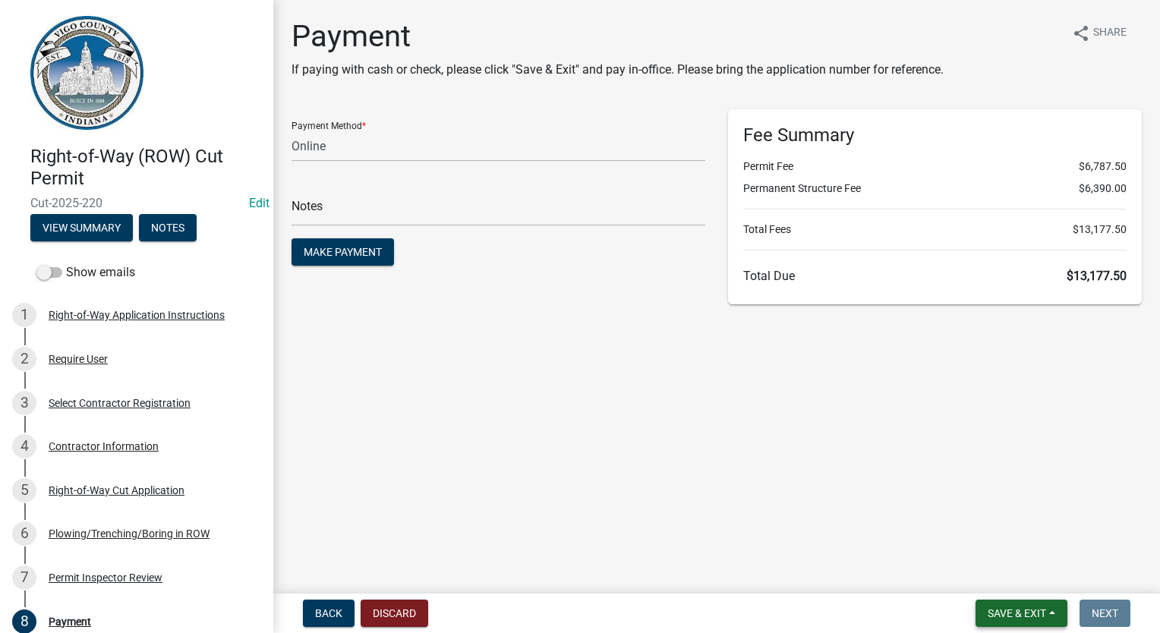
click at [995, 618] on span "Save & Exit" at bounding box center [1017, 614] width 58 height 12
click at [1021, 584] on button "Save & Exit" at bounding box center [1007, 574] width 122 height 36
